Goal: Task Accomplishment & Management: Use online tool/utility

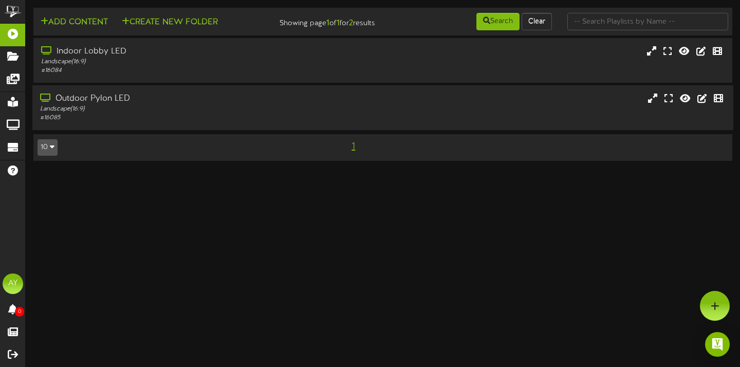
click at [95, 114] on div "Landscape ( 16:9 )" at bounding box center [178, 109] width 276 height 9
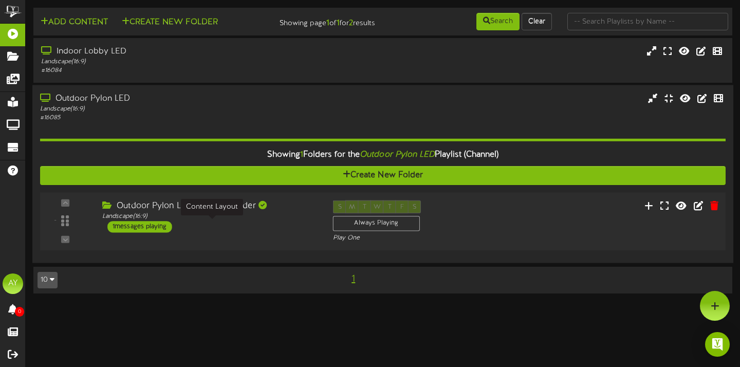
click at [184, 221] on div "Landscape ( 16:9 )" at bounding box center [209, 216] width 215 height 9
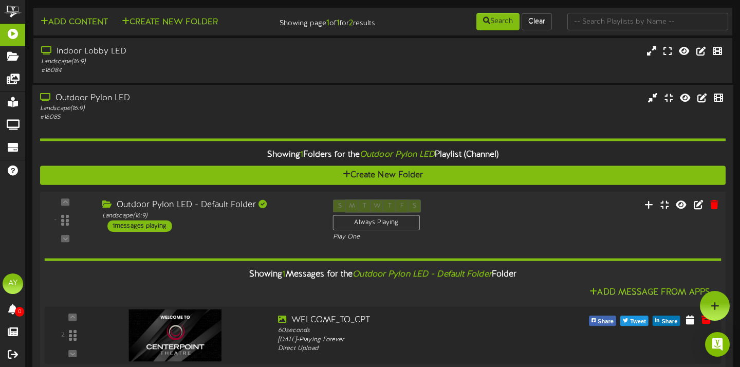
scroll to position [71, 0]
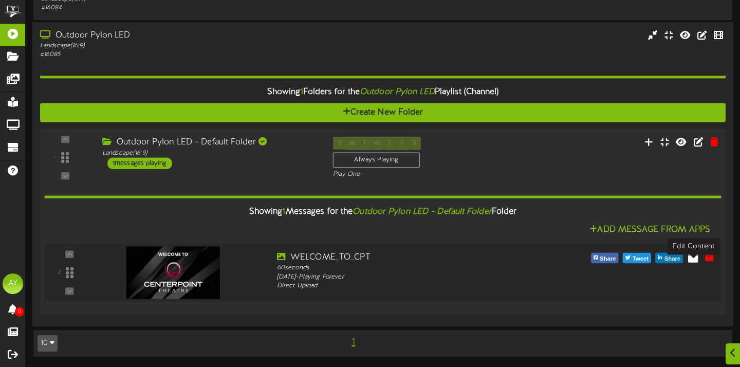
click at [692, 259] on icon at bounding box center [693, 256] width 10 height 11
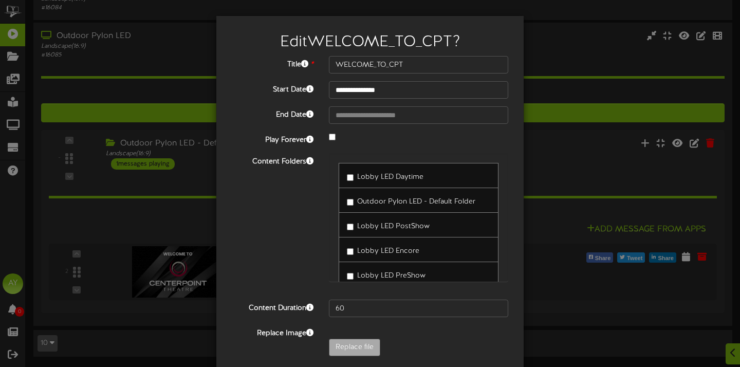
scroll to position [43, 0]
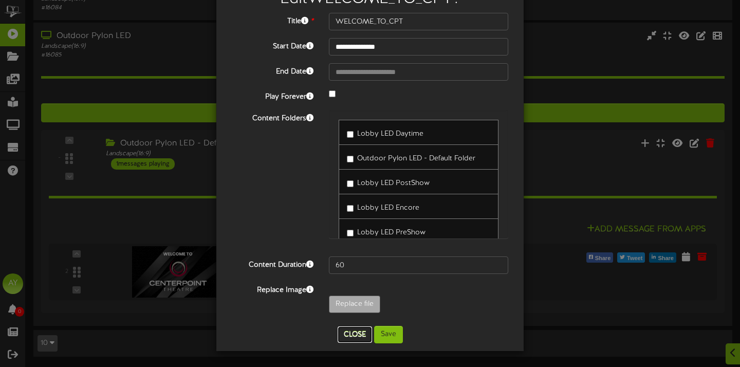
click at [352, 341] on button "Close" at bounding box center [354, 334] width 34 height 16
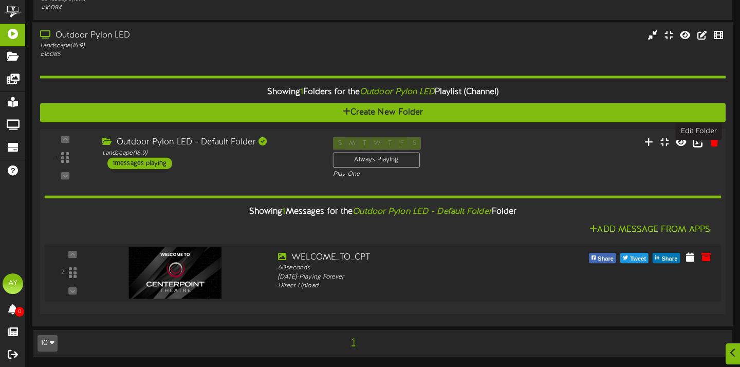
click at [696, 144] on icon at bounding box center [697, 141] width 11 height 11
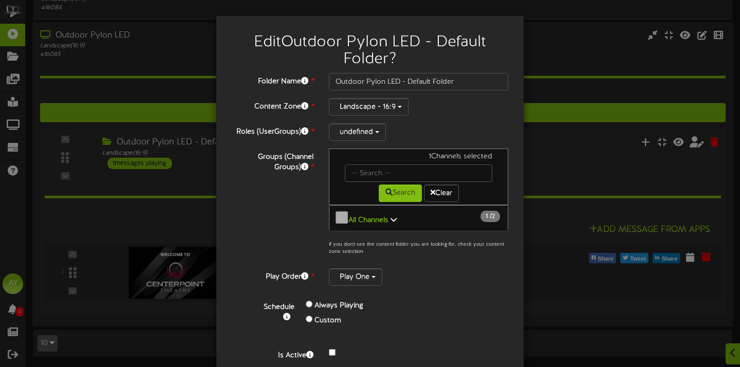
scroll to position [40, 0]
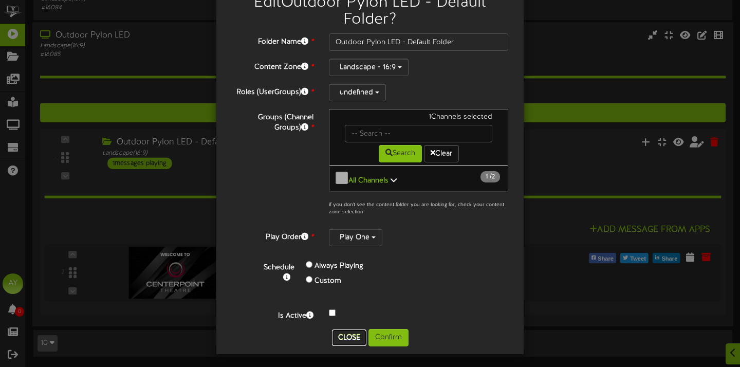
click at [348, 332] on button "Close" at bounding box center [349, 337] width 34 height 16
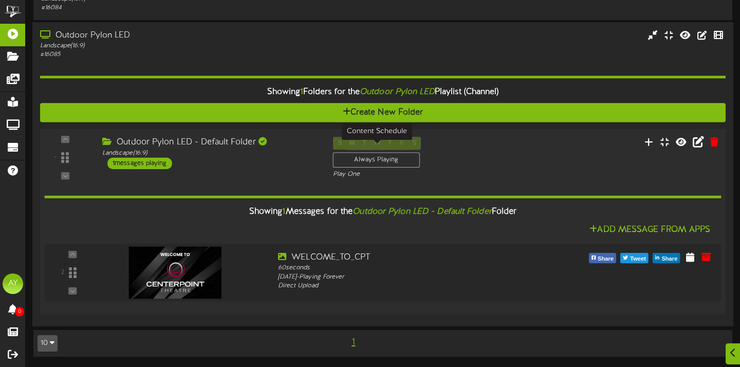
click at [368, 152] on div "Always Playing" at bounding box center [376, 159] width 87 height 15
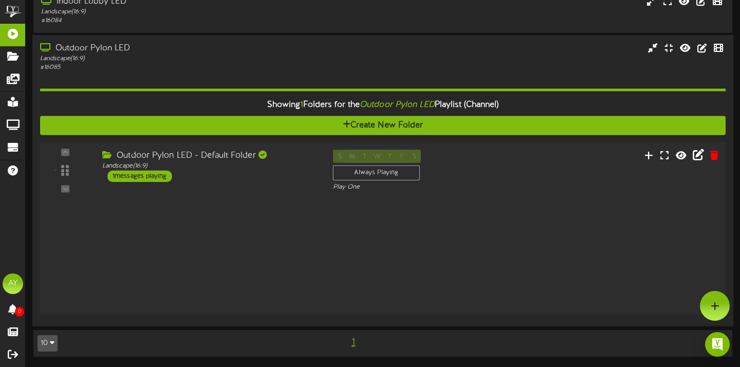
scroll to position [0, 0]
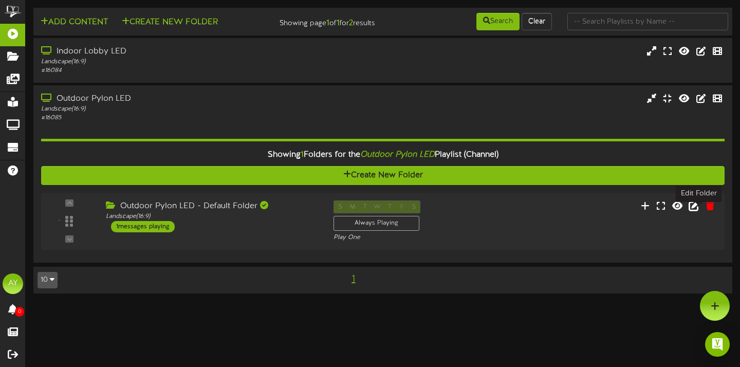
click at [700, 211] on icon at bounding box center [693, 205] width 11 height 11
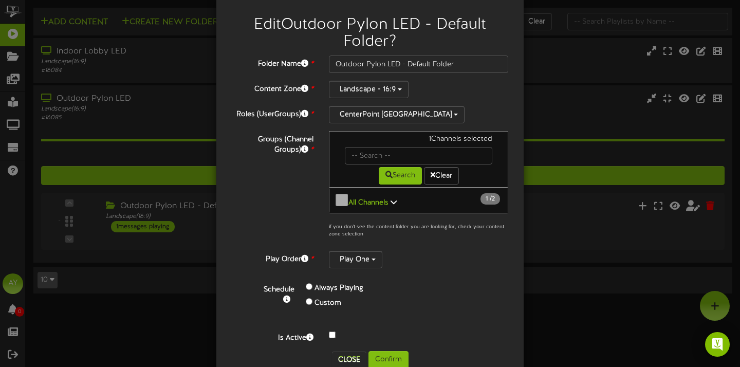
scroll to position [40, 0]
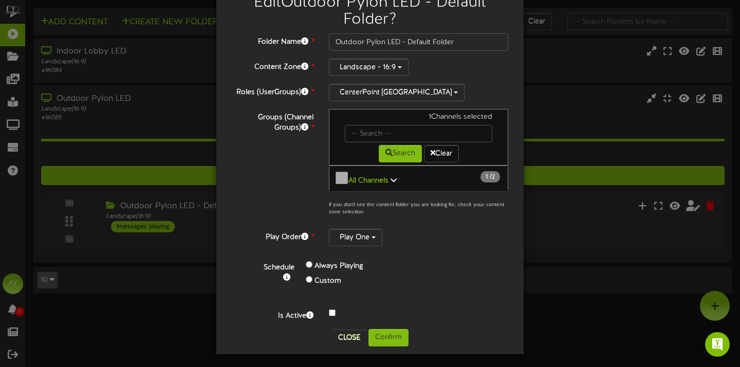
click at [369, 177] on b "All Channels" at bounding box center [368, 181] width 40 height 8
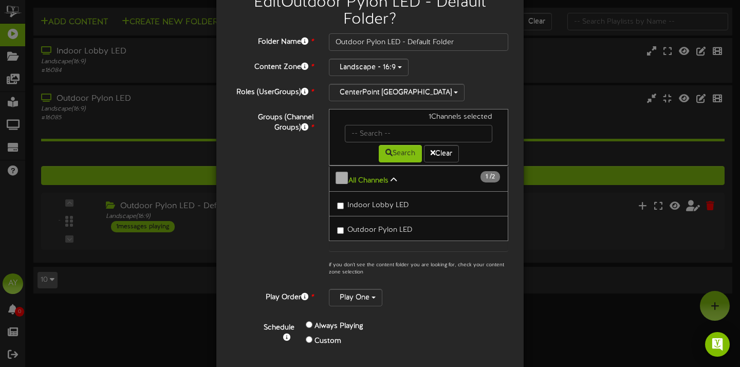
click at [302, 206] on div "Groups (Channel Groups) * 1 Channels selected Search Clear All Channels 1 2" at bounding box center [370, 195] width 292 height 172
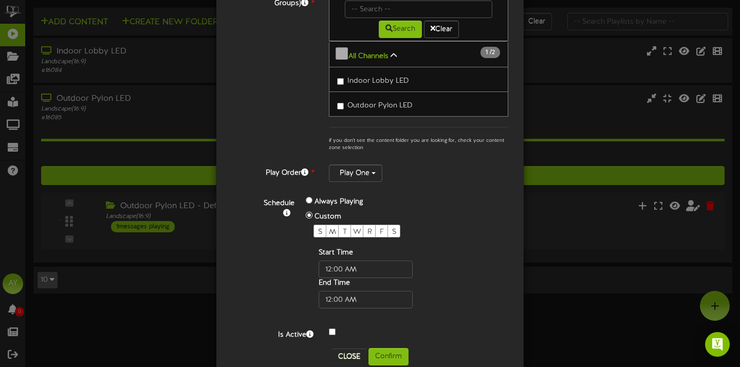
scroll to position [165, 0]
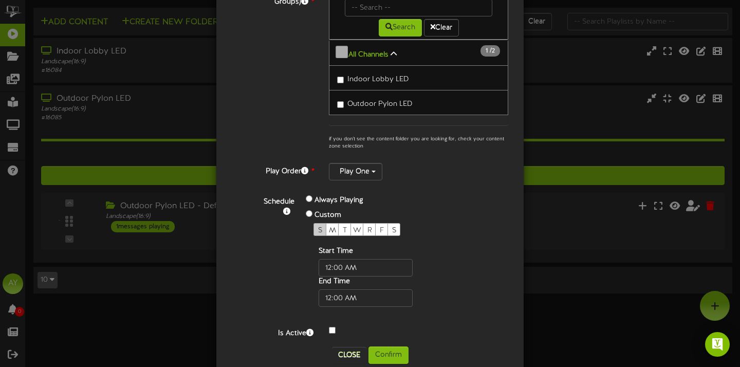
click at [319, 231] on span "S" at bounding box center [320, 230] width 4 height 8
click at [335, 226] on span "M" at bounding box center [332, 230] width 7 height 8
click at [349, 229] on div "S M T W R F S" at bounding box center [381, 229] width 137 height 13
click at [348, 228] on div "T" at bounding box center [344, 229] width 13 height 13
click at [355, 227] on span "W" at bounding box center [357, 230] width 8 height 8
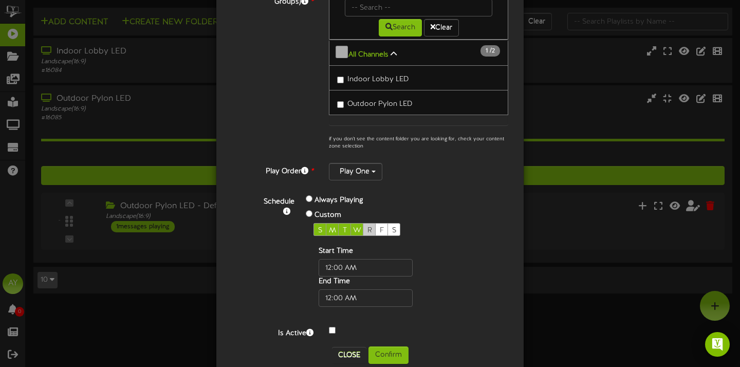
click at [371, 228] on span "R" at bounding box center [369, 230] width 5 height 8
click at [386, 228] on div "S M T W R F S" at bounding box center [381, 229] width 137 height 13
click at [383, 226] on span "F" at bounding box center [382, 230] width 4 height 8
click at [397, 225] on div "S" at bounding box center [393, 229] width 13 height 13
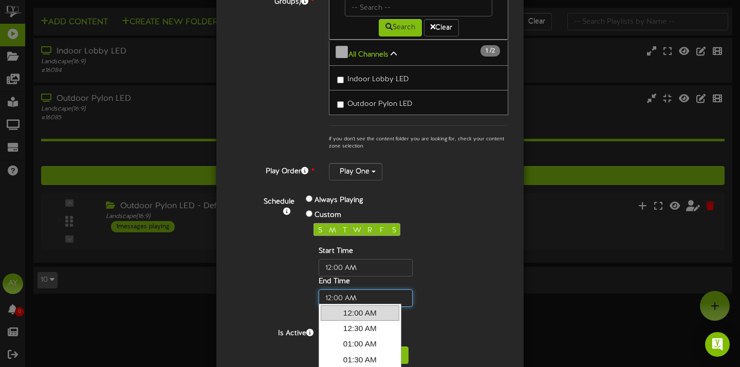
click at [344, 297] on input "text" at bounding box center [365, 297] width 94 height 17
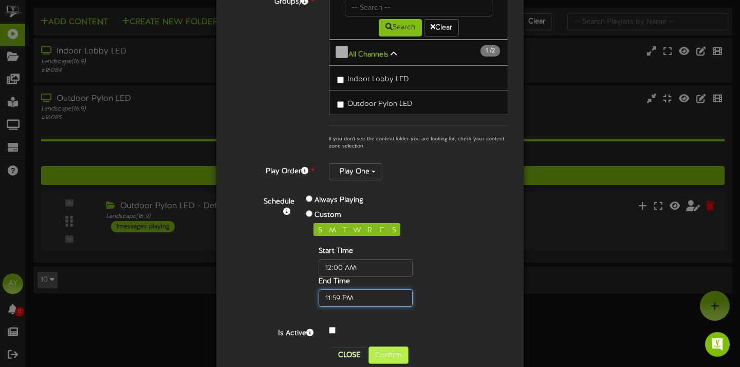
type input "11:59 PM"
click at [394, 349] on button "Confirm" at bounding box center [388, 354] width 40 height 17
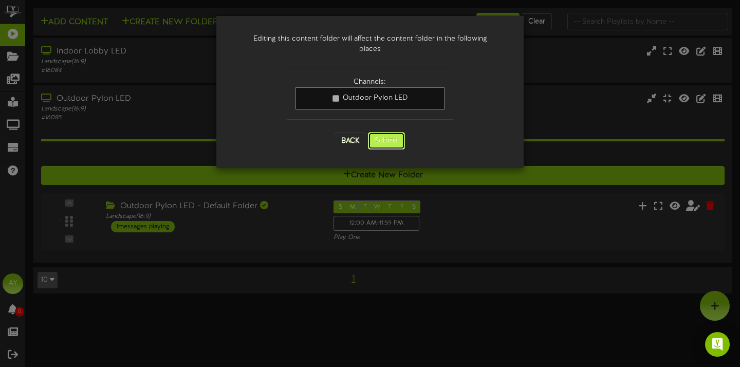
click at [381, 135] on button "Submit" at bounding box center [386, 140] width 37 height 17
